Goal: Obtain resource: Obtain resource

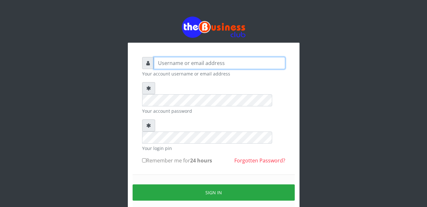
type input "Mlanga"
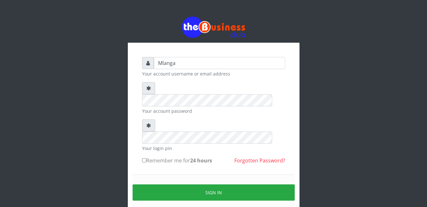
click at [90, 146] on div "Mlanga Your account username or email address Your account password Your login …" at bounding box center [213, 126] width 363 height 253
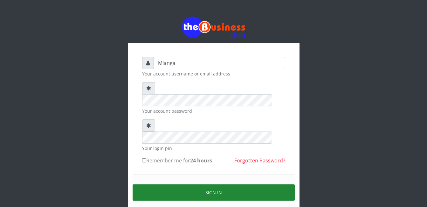
click at [219, 184] on button "Sign in" at bounding box center [214, 192] width 162 height 16
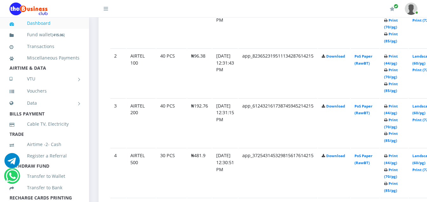
scroll to position [394, 0]
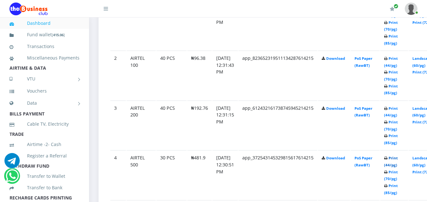
click at [398, 160] on link "Print (44/pg)" at bounding box center [391, 162] width 14 height 12
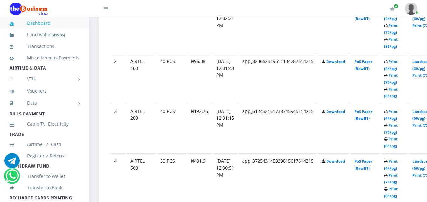
scroll to position [382, 0]
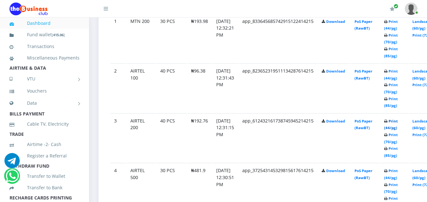
click at [398, 122] on link "Print (44/pg)" at bounding box center [391, 125] width 14 height 12
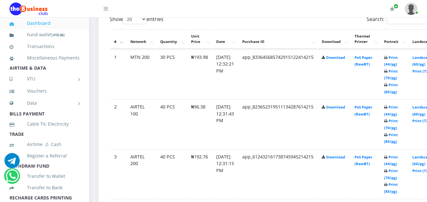
scroll to position [343, 0]
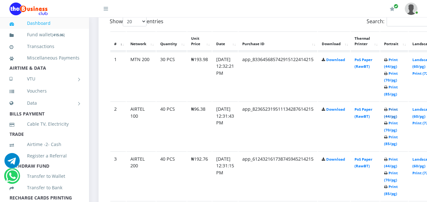
click at [398, 109] on link "Print (44/pg)" at bounding box center [391, 113] width 14 height 12
click at [398, 61] on link "Print (44/pg)" at bounding box center [391, 63] width 14 height 12
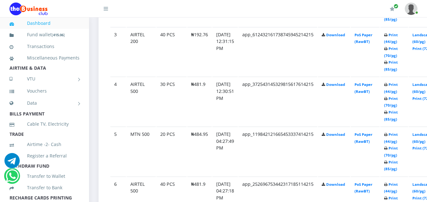
scroll to position [471, 0]
